Goal: Find specific page/section: Find specific page/section

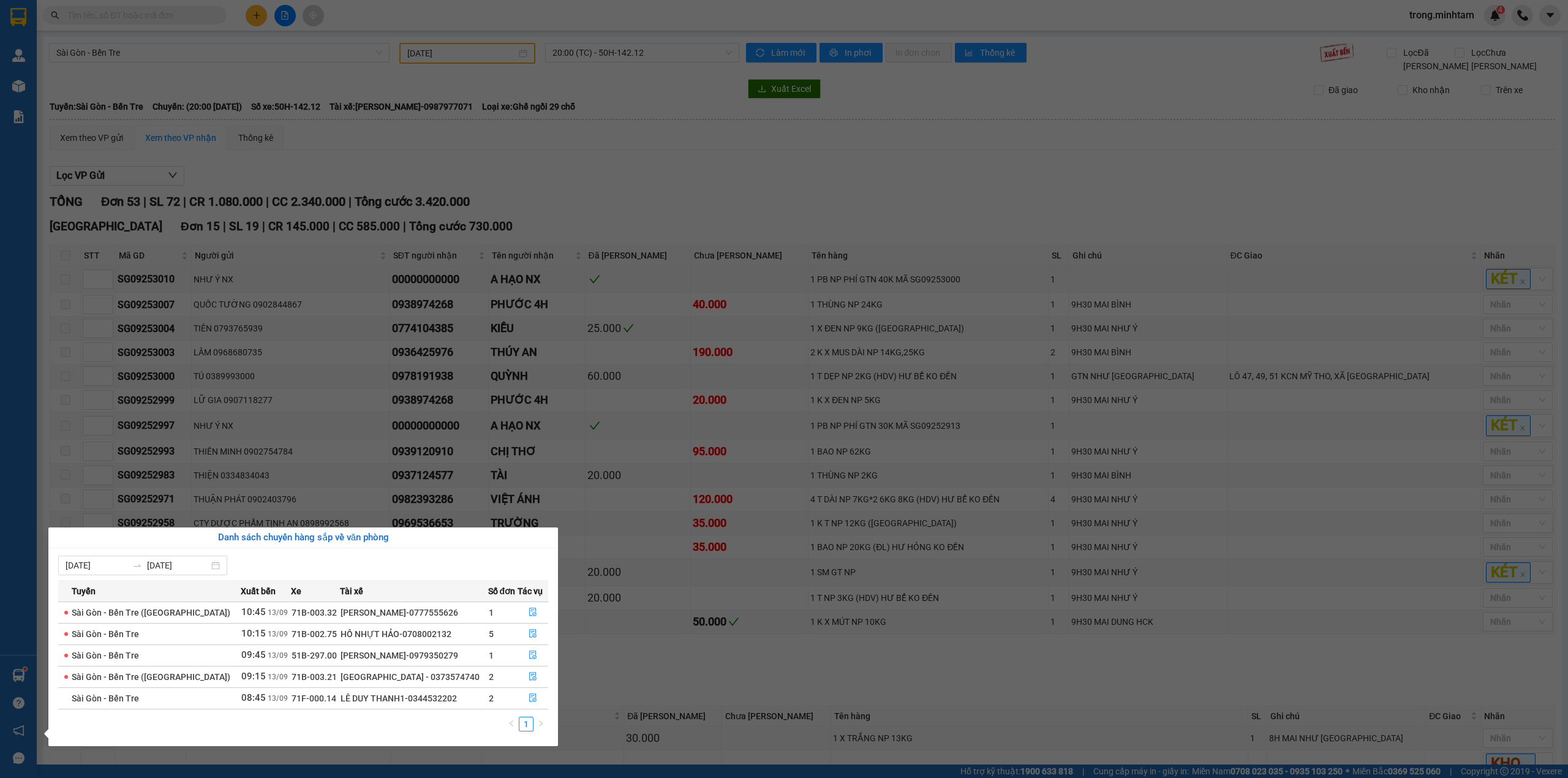
click at [375, 349] on section "Kết quả tìm kiếm ( 18 ) Bộ lọc Mã ĐH Trạng thái Món hàng Tổng cước Chưa cước Nh…" at bounding box center [784, 389] width 1568 height 778
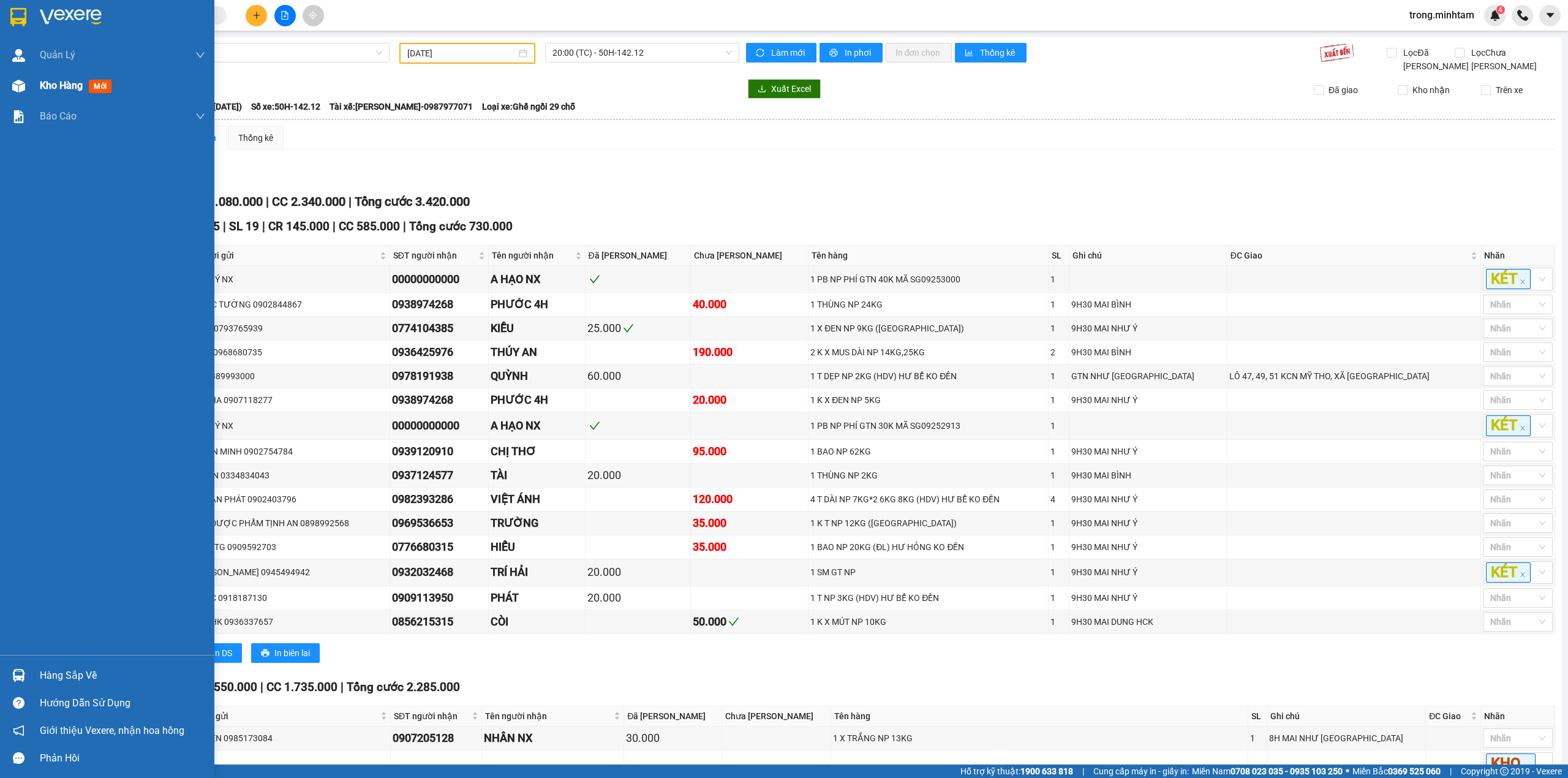
click at [55, 92] on span "Kho hàng" at bounding box center [61, 86] width 43 height 12
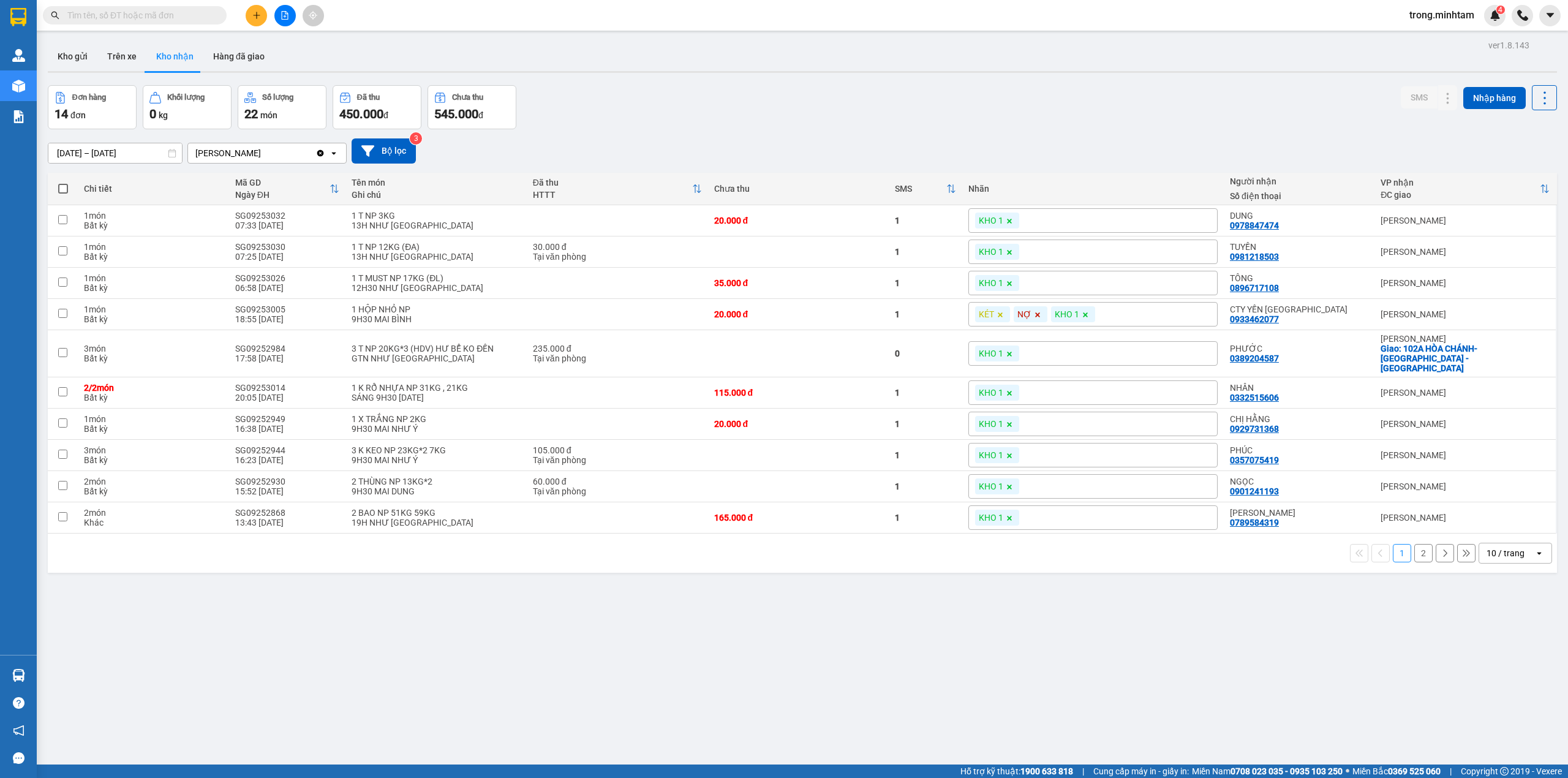
click at [1487, 554] on div "10 / trang" at bounding box center [1505, 553] width 38 height 12
click at [1503, 681] on span "100 / trang" at bounding box center [1498, 686] width 44 height 12
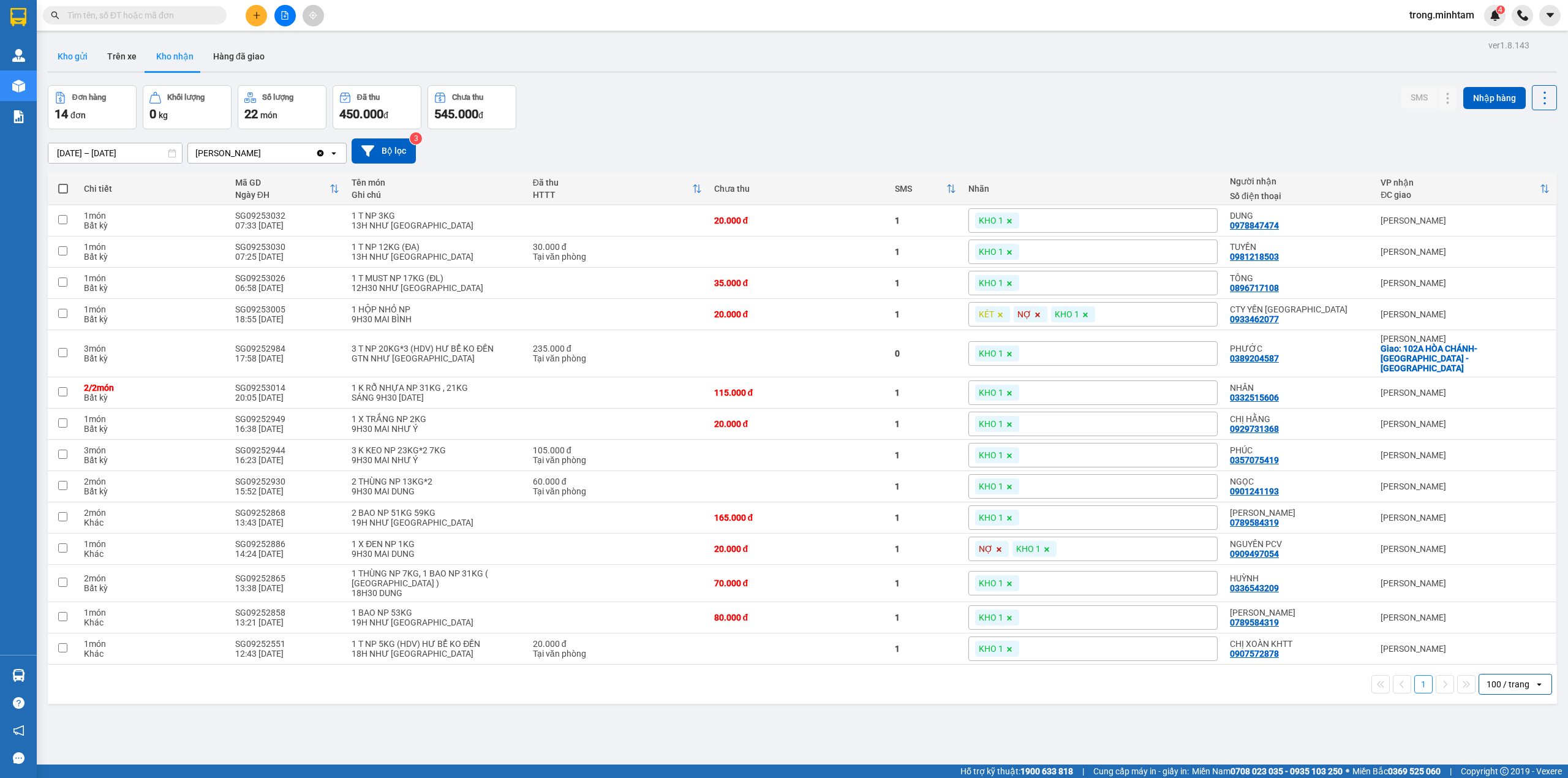
click at [82, 68] on button "Kho gửi" at bounding box center [73, 56] width 49 height 30
